Goal: Transaction & Acquisition: Purchase product/service

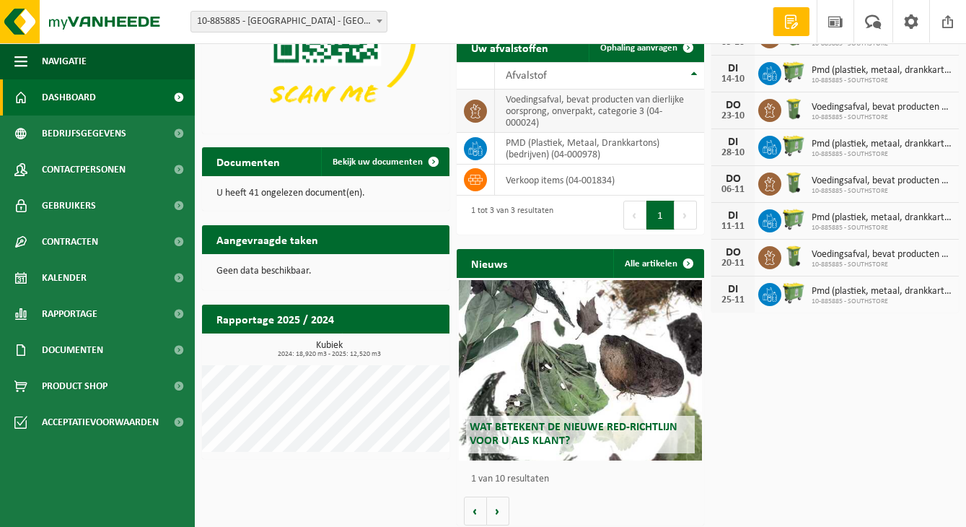
scroll to position [141, 0]
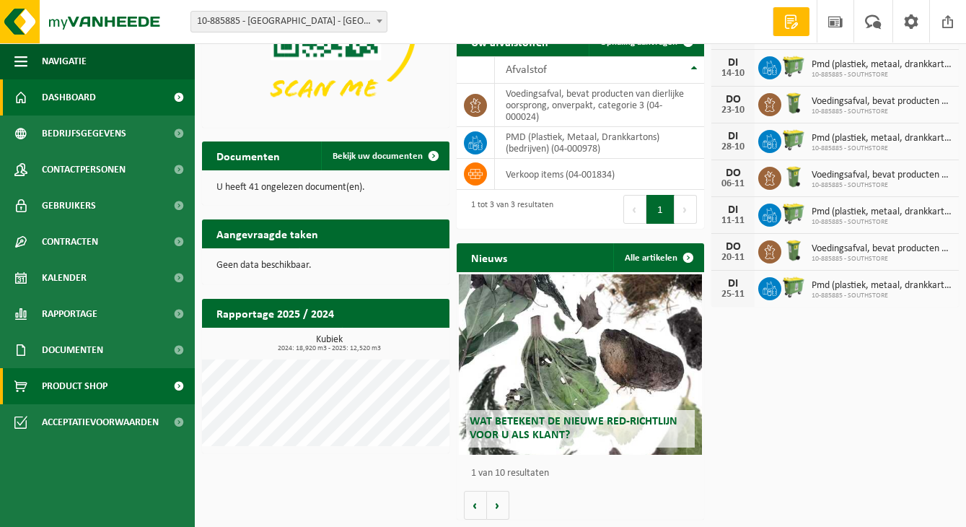
click at [76, 389] on span "Product Shop" at bounding box center [75, 386] width 66 height 36
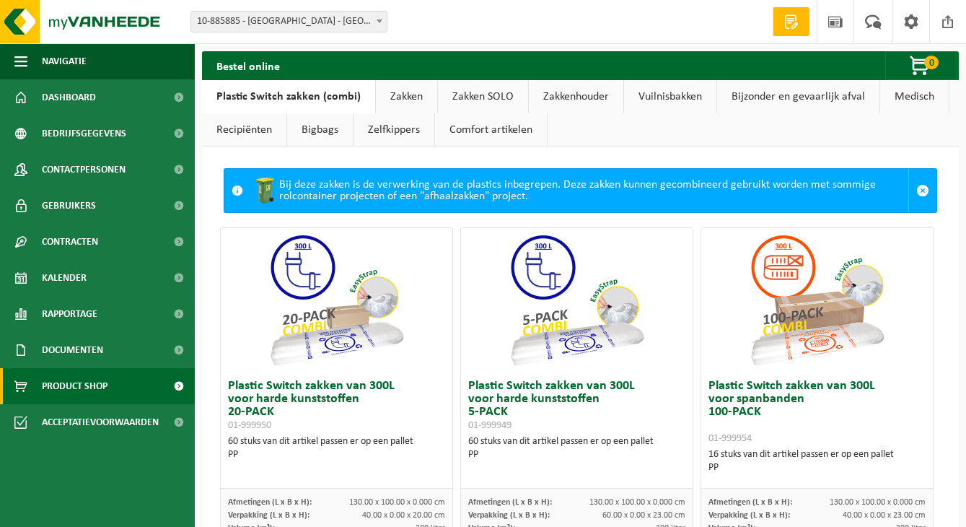
click at [400, 131] on link "Zelfkippers" at bounding box center [394, 129] width 81 height 33
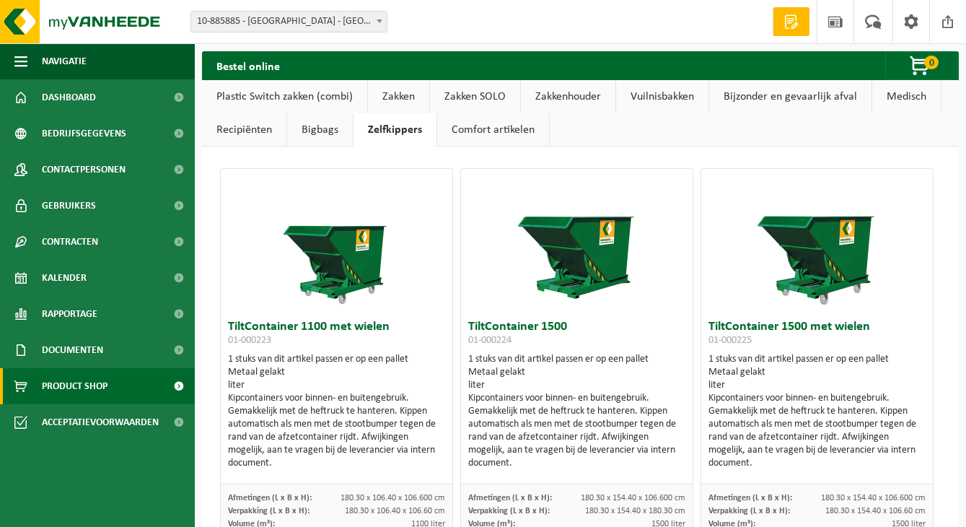
click at [389, 102] on link "Zakken" at bounding box center [398, 96] width 61 height 33
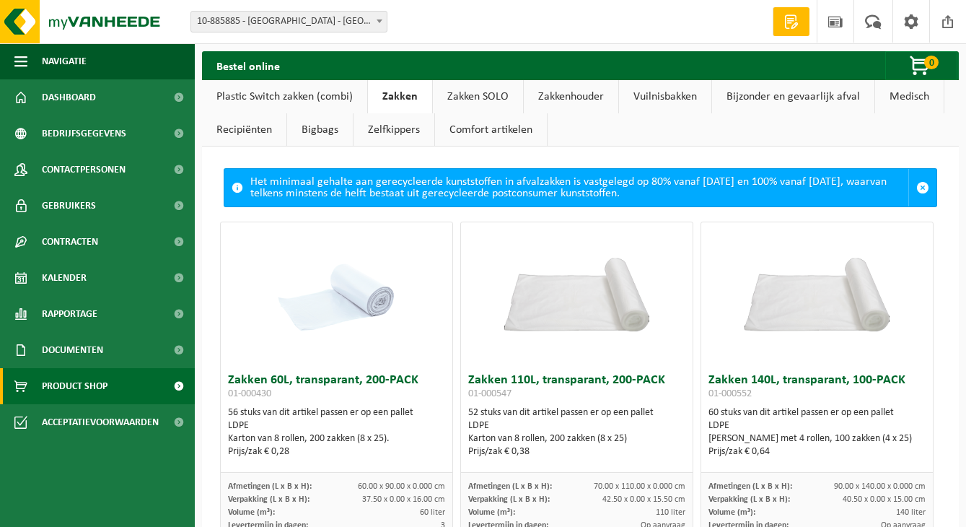
click at [309, 101] on link "Plastic Switch zakken (combi)" at bounding box center [284, 96] width 165 height 33
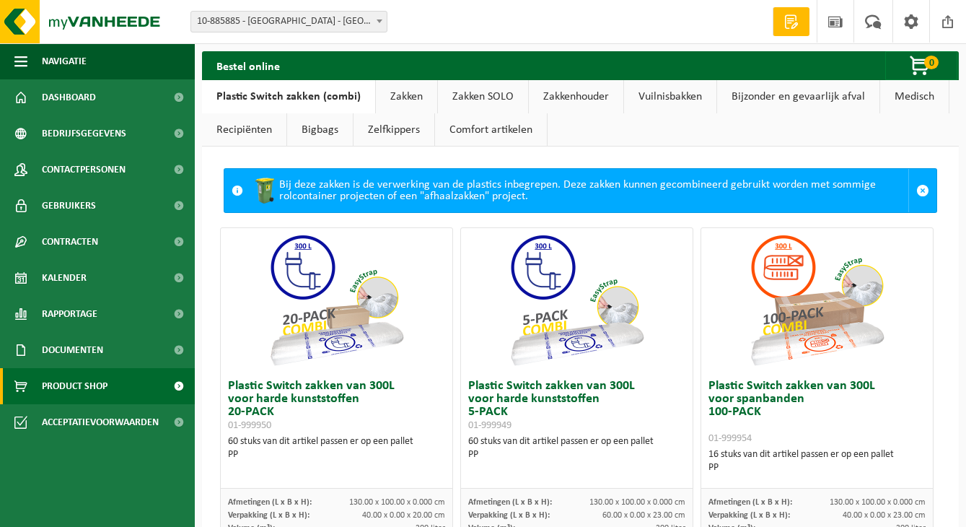
click at [576, 101] on link "Zakkenhouder" at bounding box center [576, 96] width 95 height 33
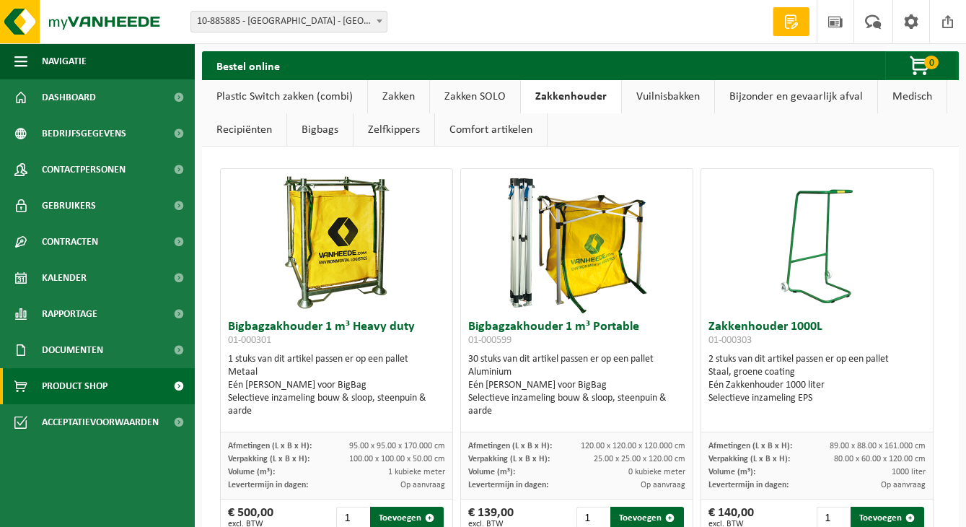
click at [650, 100] on link "Vuilnisbakken" at bounding box center [668, 96] width 92 height 33
